Goal: Task Accomplishment & Management: Use online tool/utility

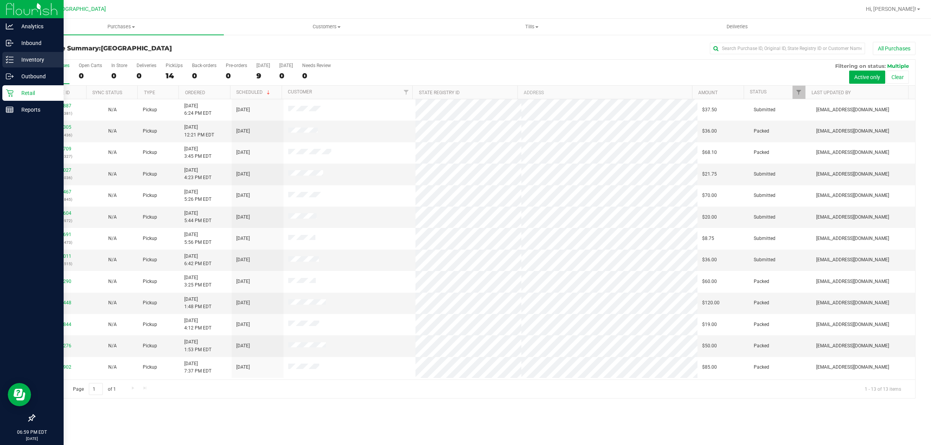
click at [20, 57] on p "Inventory" at bounding box center [37, 59] width 47 height 9
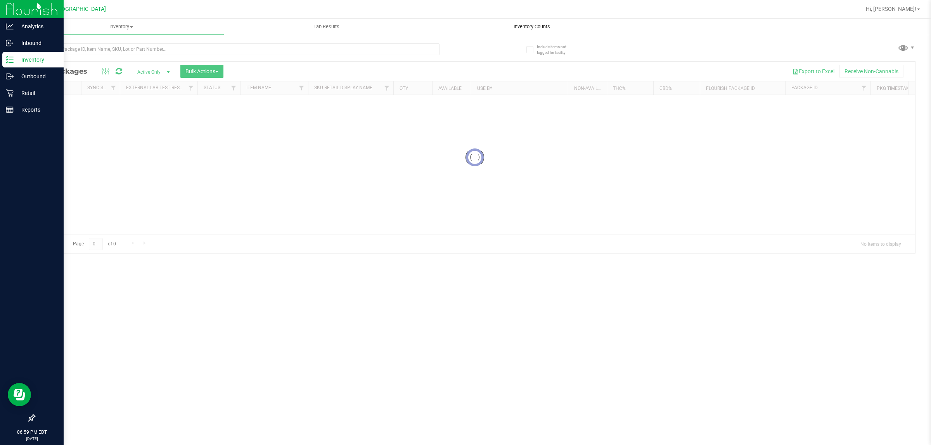
click at [534, 28] on span "Inventory Counts" at bounding box center [531, 26] width 57 height 7
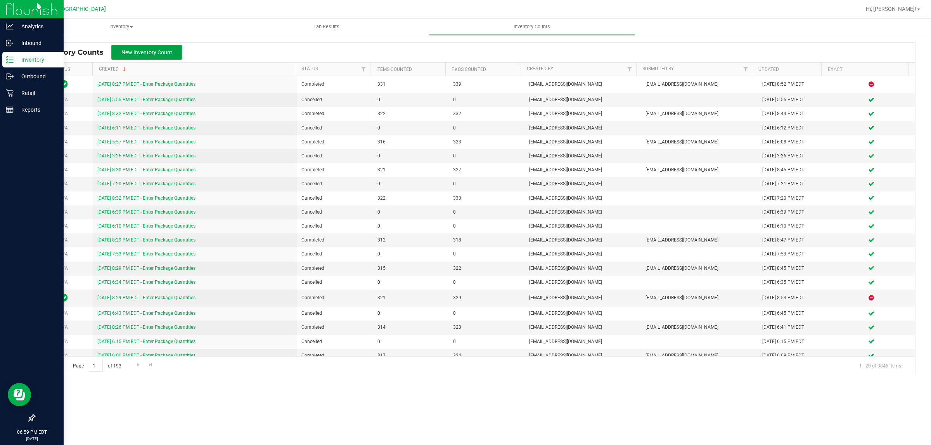
click at [145, 54] on span "New Inventory Count" at bounding box center [146, 52] width 51 height 6
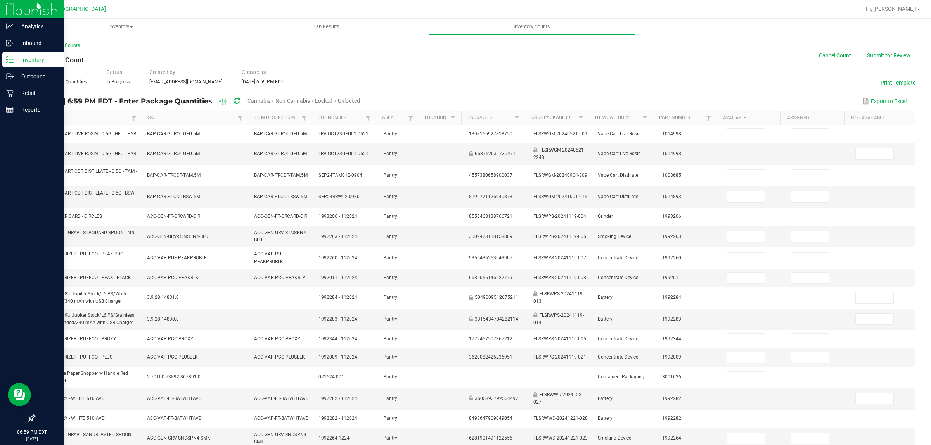
click at [270, 98] on span "Cannabis" at bounding box center [258, 101] width 23 height 6
click at [360, 103] on span "Unlocked" at bounding box center [349, 101] width 22 height 6
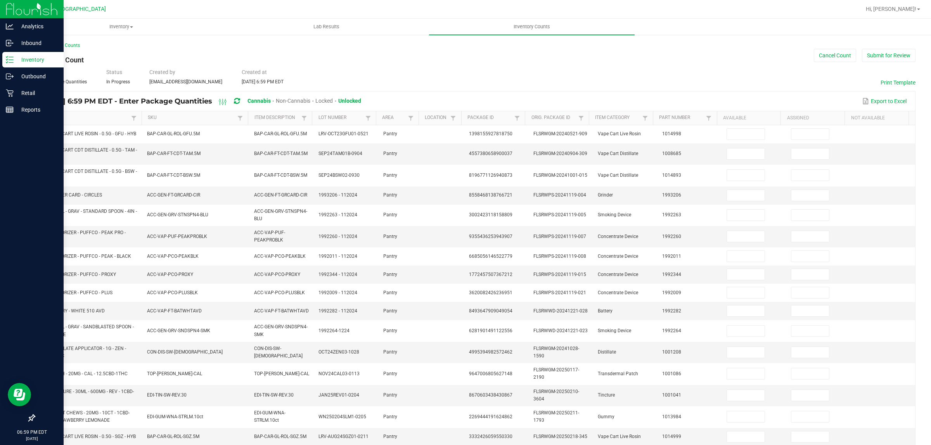
click at [47, 119] on link "Item" at bounding box center [85, 118] width 88 height 6
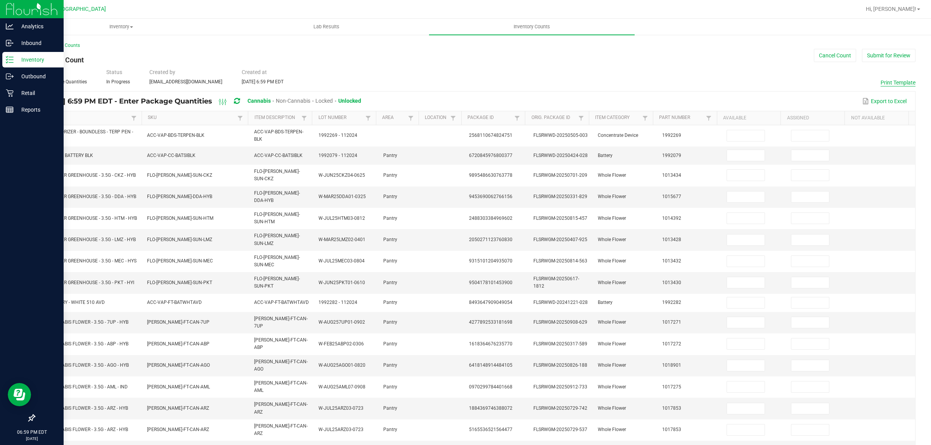
click at [897, 81] on button "Print Template" at bounding box center [897, 83] width 35 height 8
click at [834, 50] on button "Cancel Count" at bounding box center [835, 55] width 42 height 13
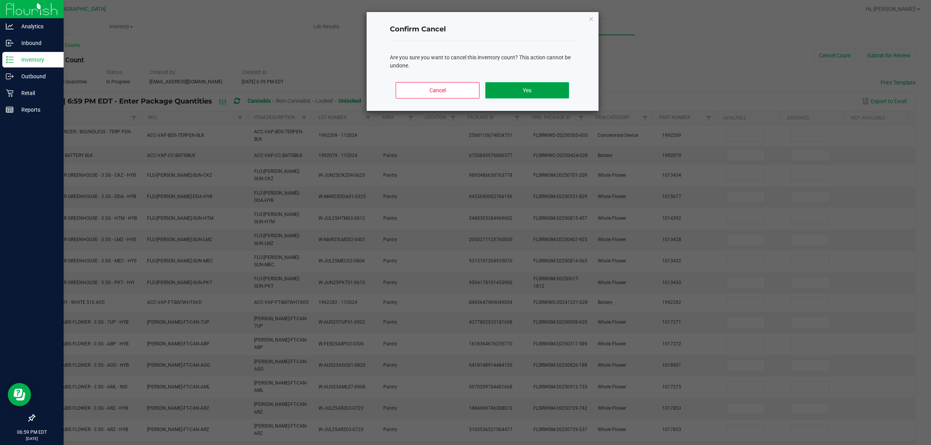
click at [519, 86] on button "Yes" at bounding box center [526, 90] width 83 height 16
